Goal: Check status: Check status

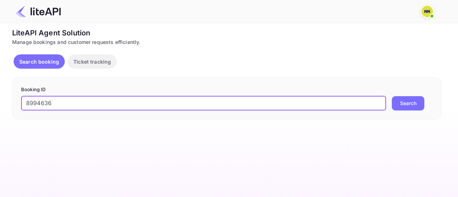
type input "8994636"
click at [421, 101] on button "Search" at bounding box center [408, 103] width 33 height 14
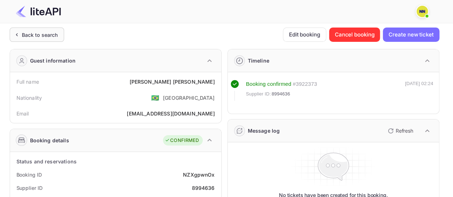
click at [49, 32] on div "Back to search" at bounding box center [40, 35] width 36 height 8
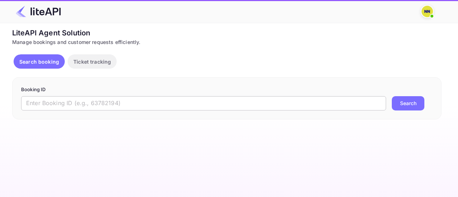
click at [55, 101] on input "text" at bounding box center [203, 103] width 365 height 14
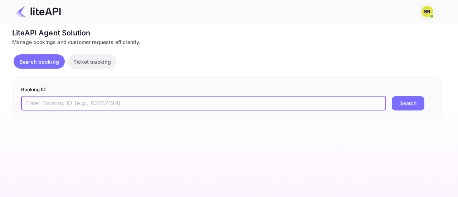
paste input "9005269"
type input "9005269"
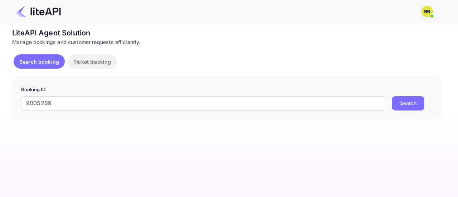
click at [409, 98] on button "Search" at bounding box center [408, 103] width 33 height 14
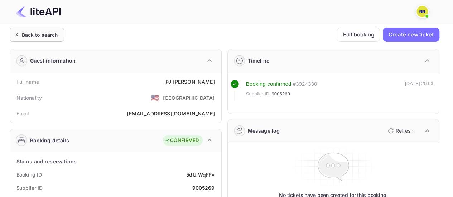
click at [43, 34] on div "Back to search" at bounding box center [40, 35] width 36 height 8
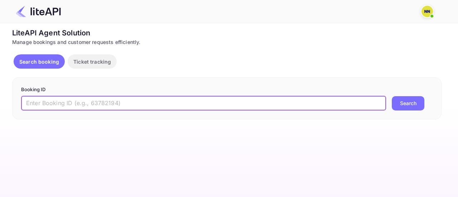
click at [89, 106] on input "text" at bounding box center [203, 103] width 365 height 14
paste input "8931544"
type input "8931544"
click at [399, 107] on button "Search" at bounding box center [408, 103] width 33 height 14
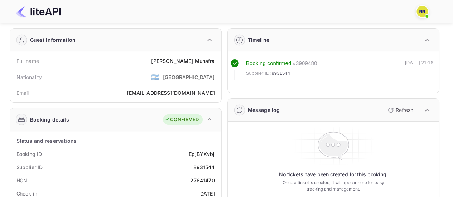
scroll to position [36, 0]
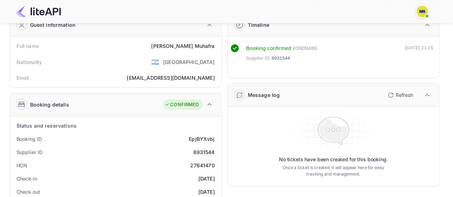
click at [202, 164] on div "27641470" at bounding box center [202, 166] width 24 height 8
copy div "27641470"
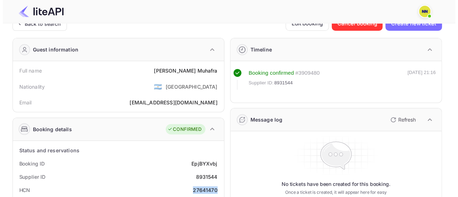
scroll to position [0, 0]
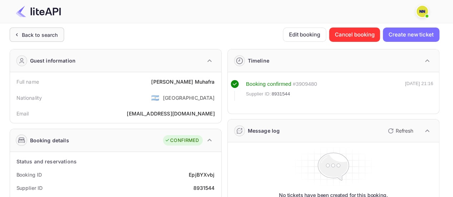
click at [41, 31] on div "Back to search" at bounding box center [40, 35] width 36 height 8
